Goal: Find specific page/section: Find specific page/section

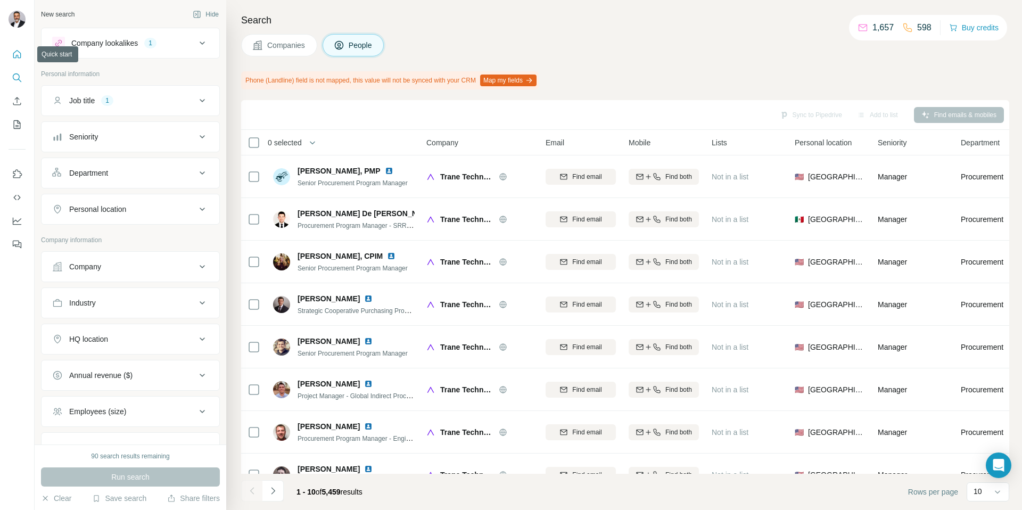
click at [10, 54] on button "Quick start" at bounding box center [17, 54] width 17 height 19
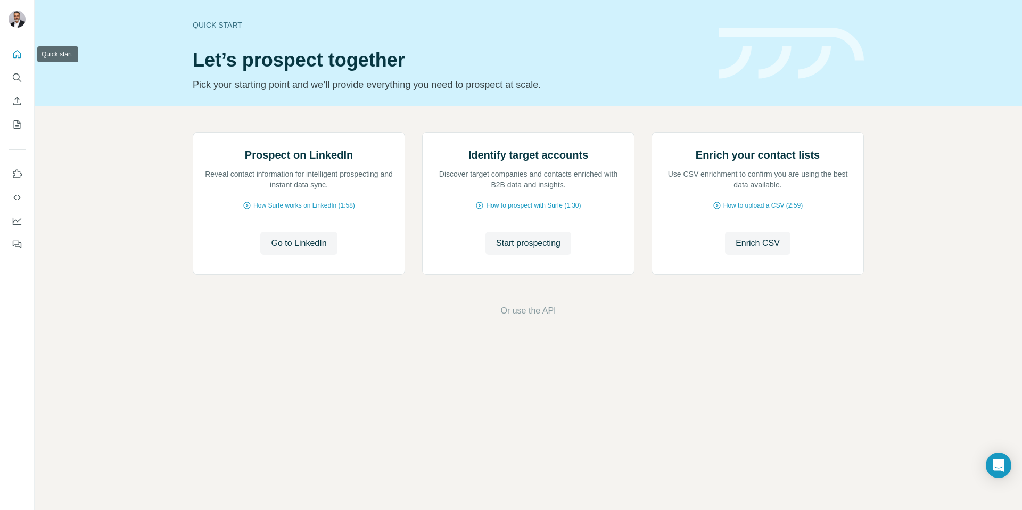
click at [15, 54] on icon "Quick start" at bounding box center [17, 54] width 11 height 11
click at [14, 75] on icon "Search" at bounding box center [17, 77] width 11 height 11
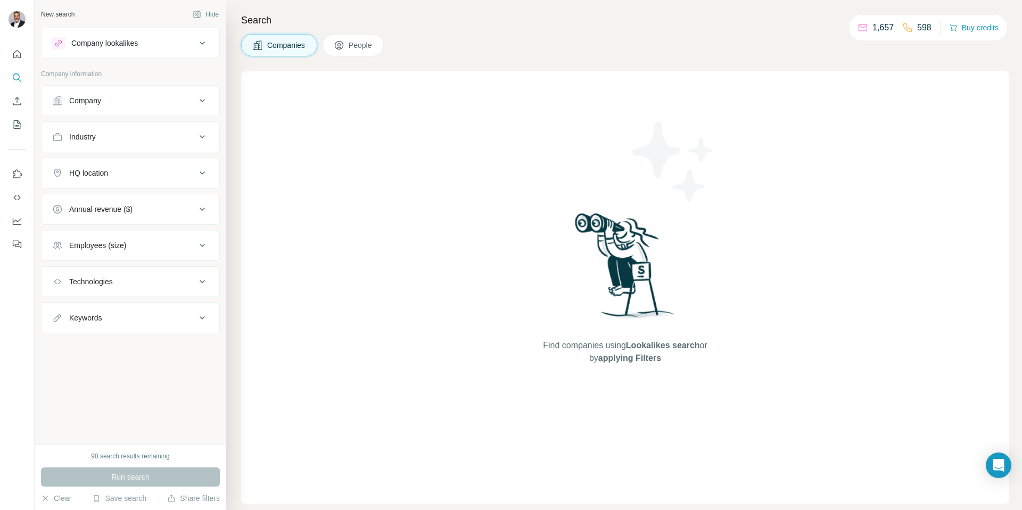
click at [350, 47] on span "People" at bounding box center [361, 45] width 24 height 11
